Goal: Find specific page/section: Find specific page/section

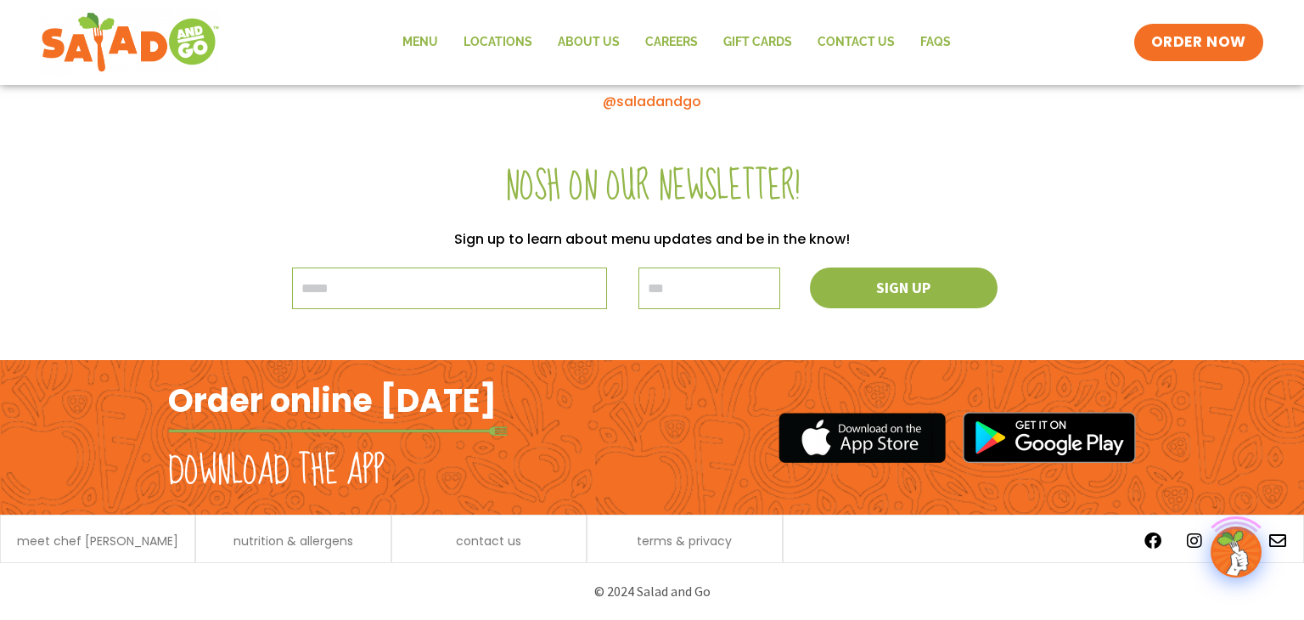
click at [638, 227] on p "Sign up to learn about menu updates and be in the know!" at bounding box center [652, 238] width 950 height 23
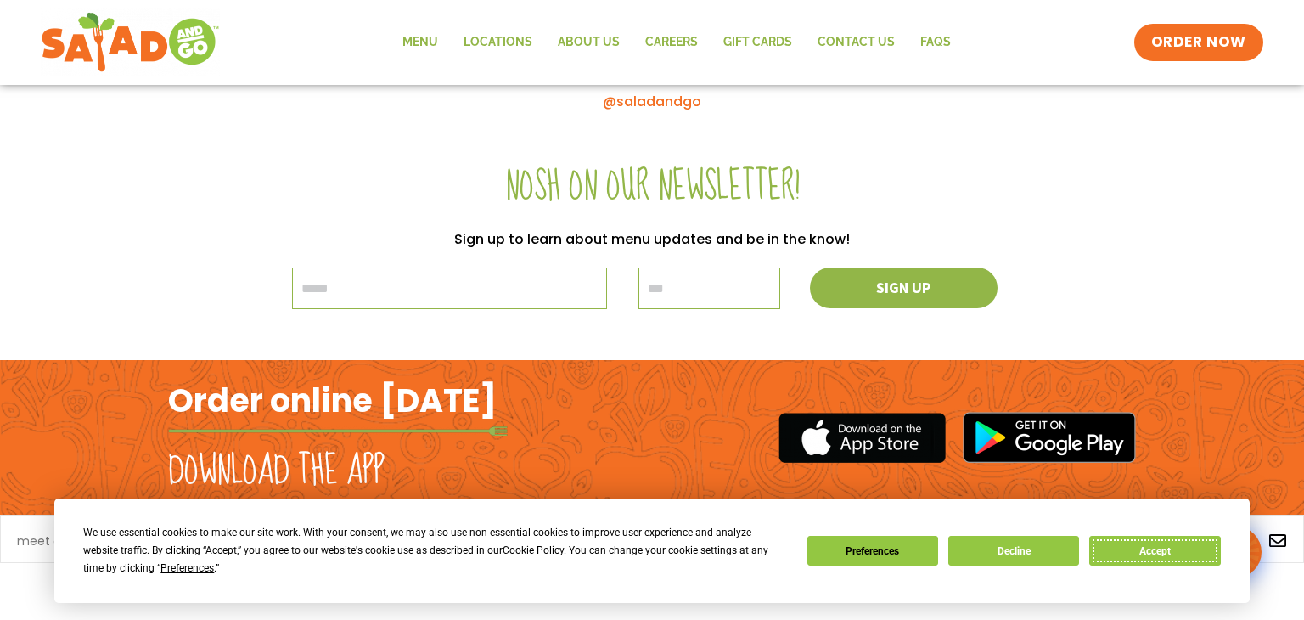
click at [1149, 561] on button "Accept" at bounding box center [1154, 551] width 131 height 30
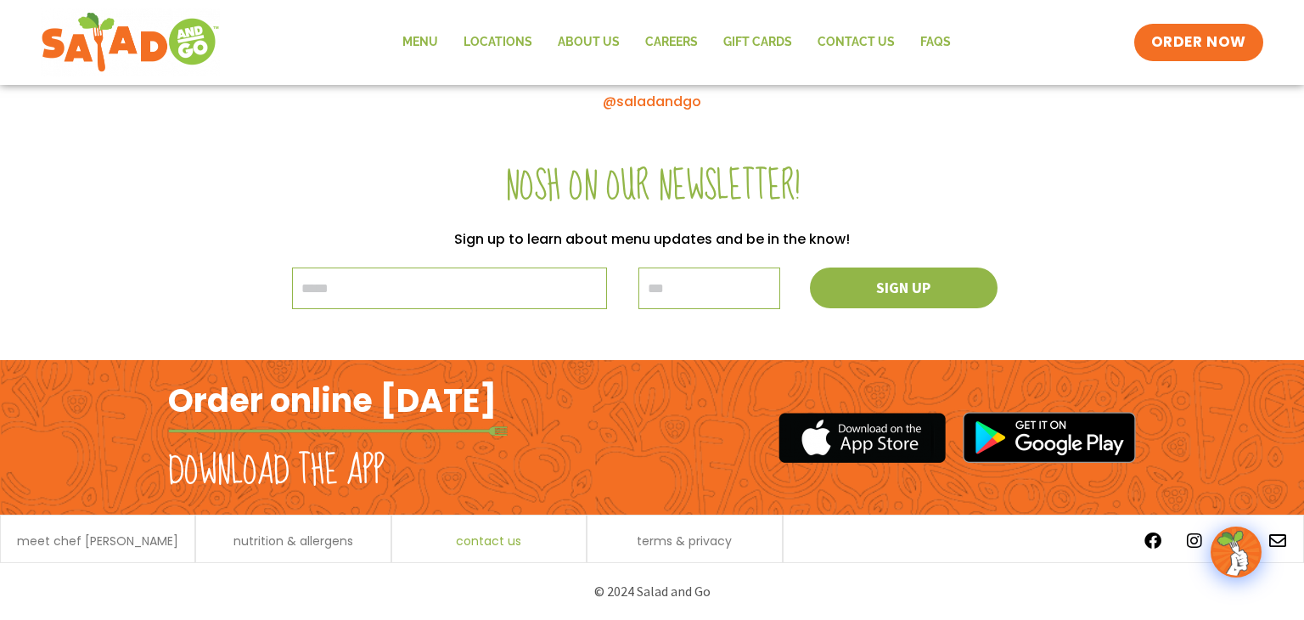
click at [499, 536] on span "contact us" at bounding box center [488, 541] width 65 height 12
click at [684, 42] on link "Careers" at bounding box center [671, 42] width 78 height 39
